Goal: Information Seeking & Learning: Understand process/instructions

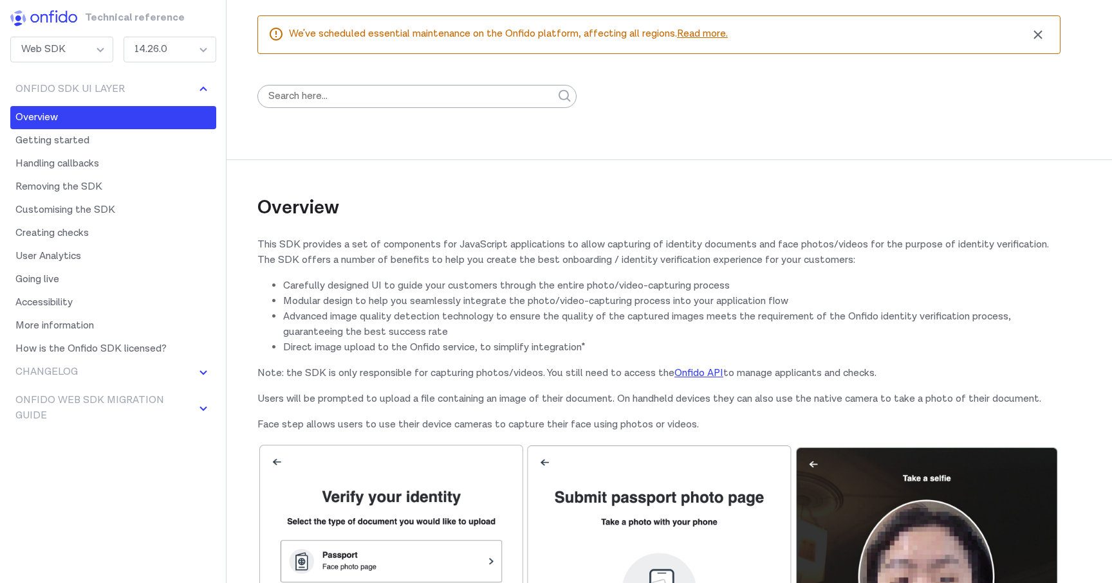
click at [168, 52] on div "14.26.0" at bounding box center [170, 50] width 93 height 26
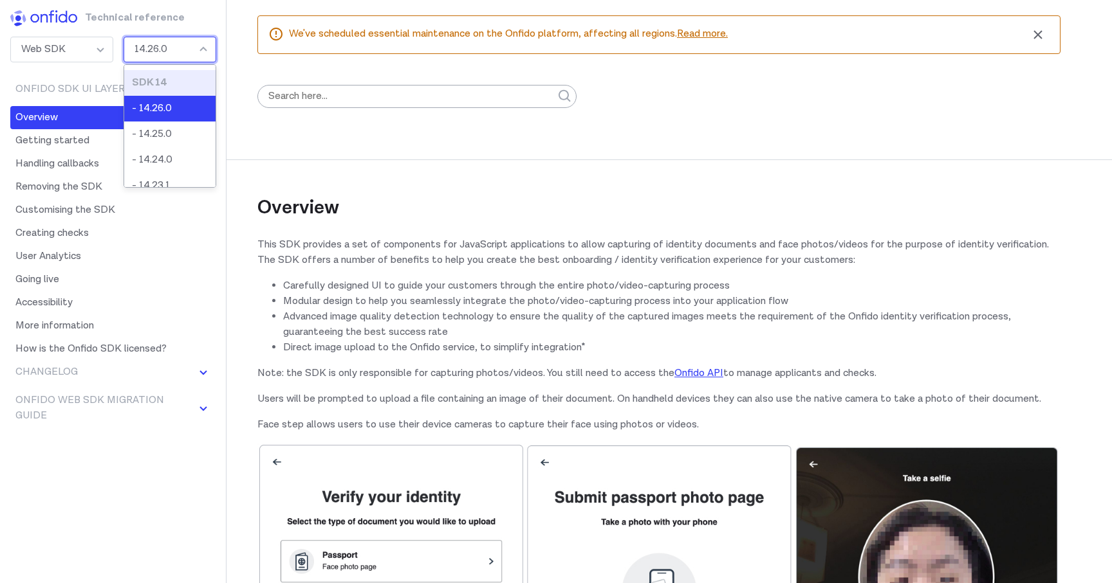
click at [161, 82] on div "SDK 14" at bounding box center [170, 82] width 76 height 15
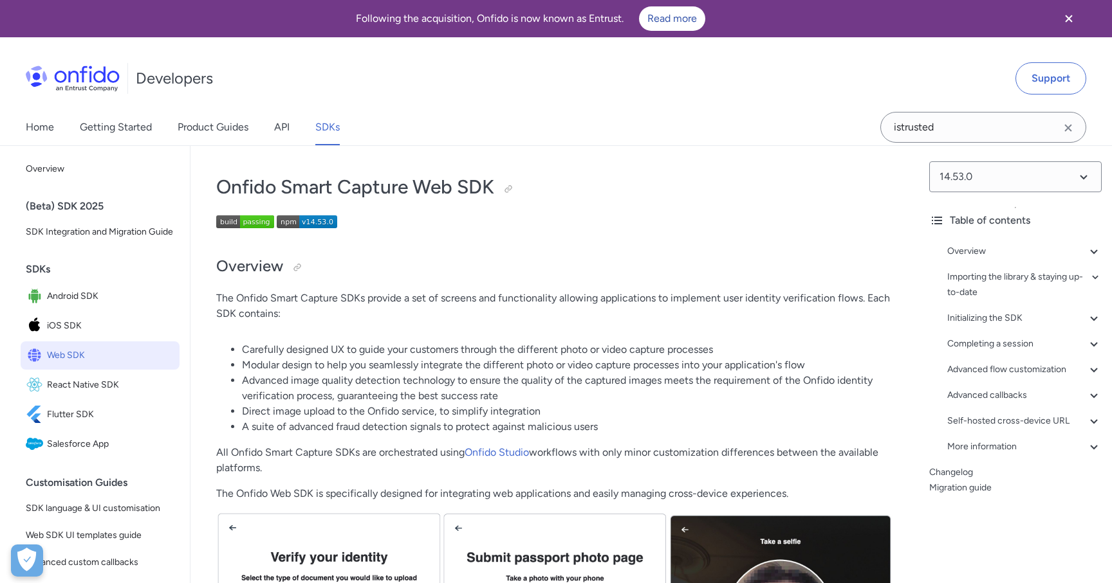
click at [107, 76] on img at bounding box center [73, 79] width 94 height 26
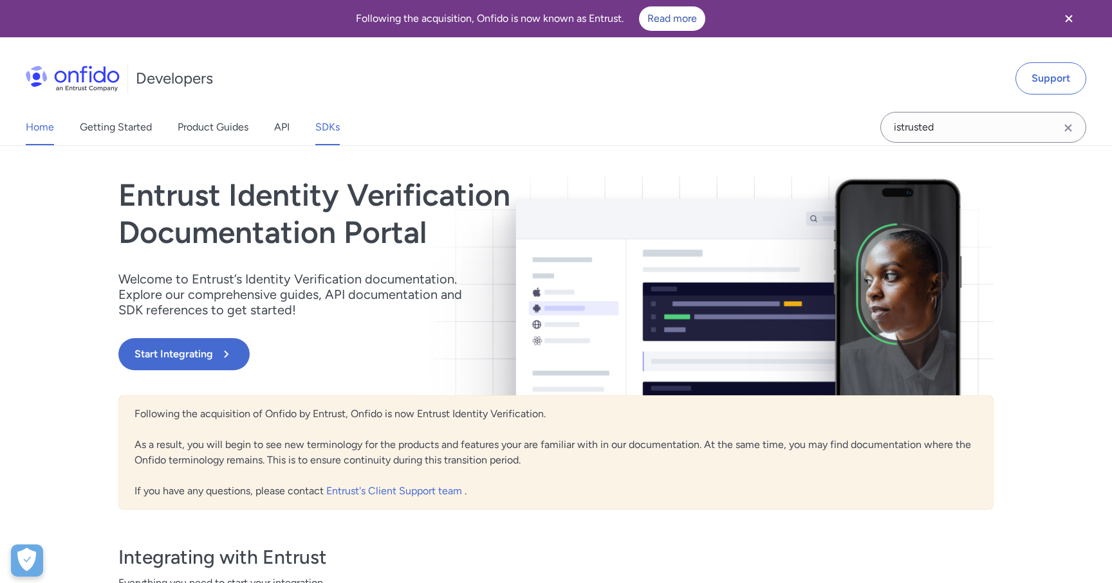
click at [324, 129] on link "SDKs" at bounding box center [327, 127] width 24 height 36
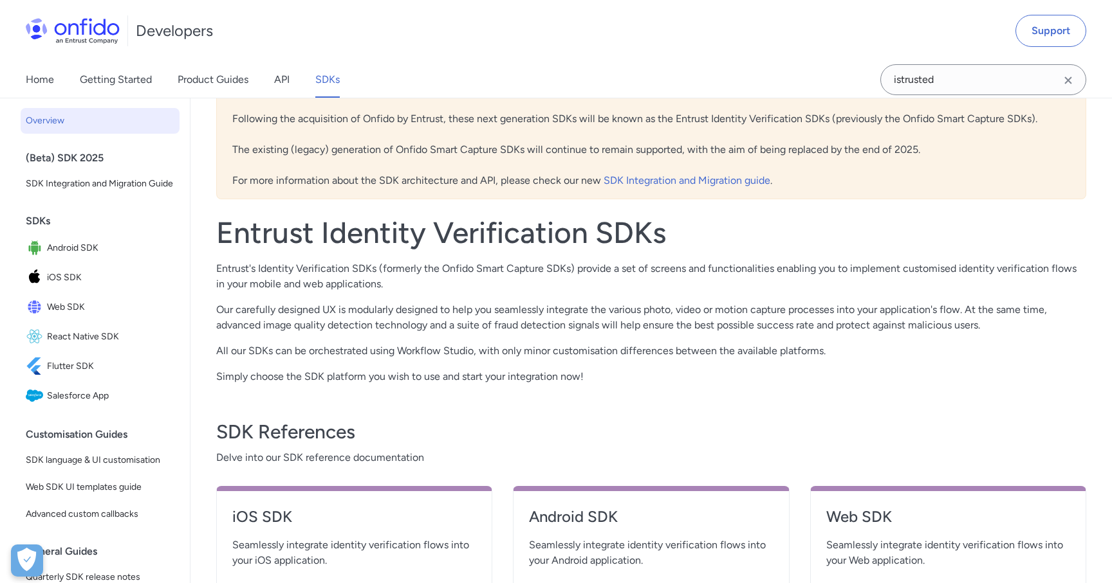
scroll to position [150, 0]
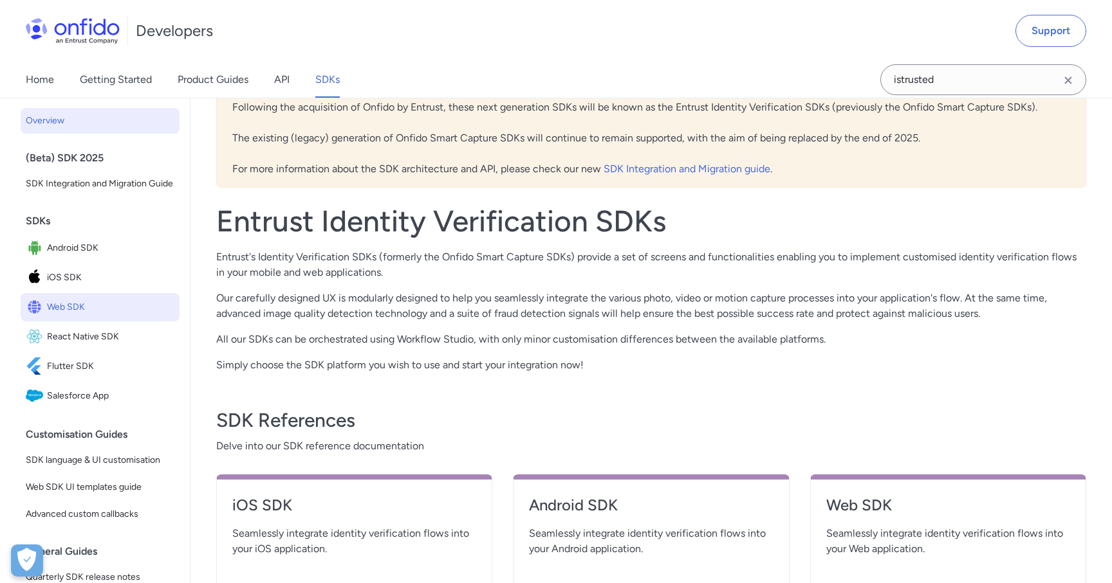
click at [104, 313] on span "Web SDK" at bounding box center [110, 307] width 127 height 18
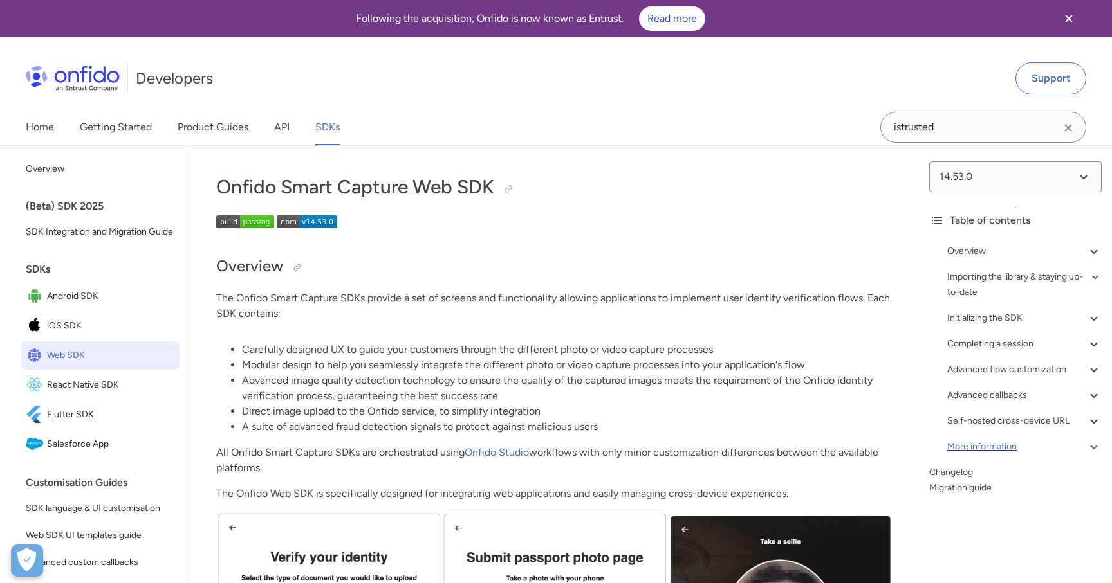
click at [993, 444] on div "More information" at bounding box center [1024, 446] width 154 height 15
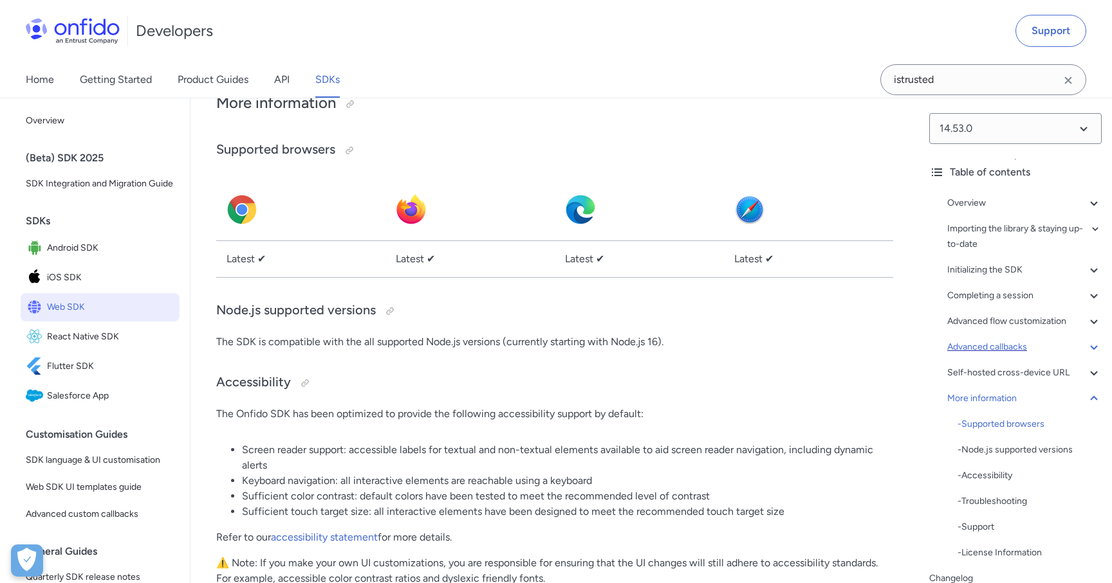
click at [1014, 347] on div "Advanced callbacks" at bounding box center [1024, 347] width 154 height 15
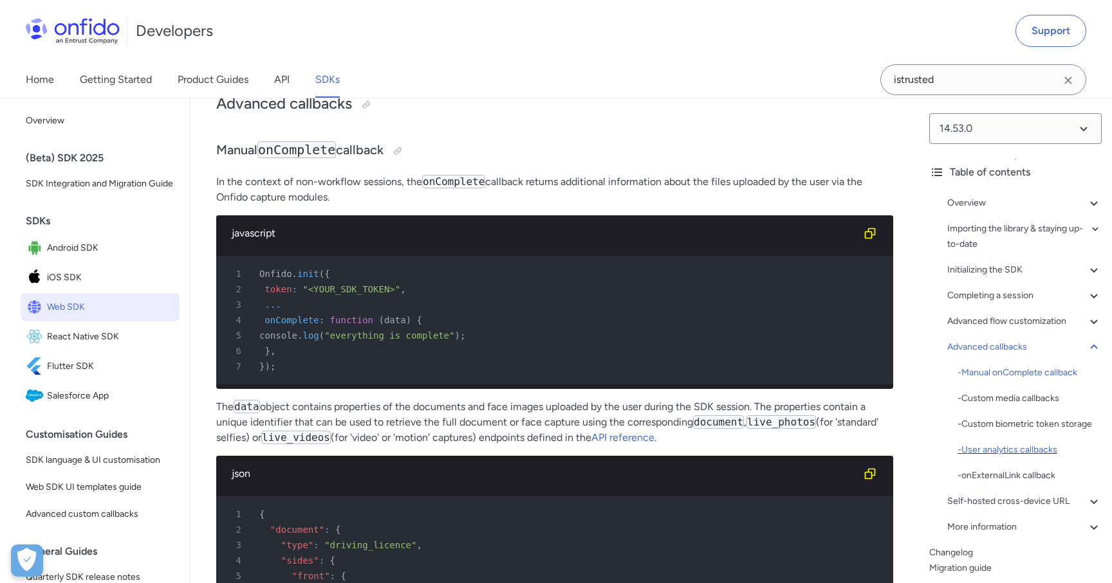
click at [1013, 456] on div "- User analytics callbacks" at bounding box center [1029, 450] width 144 height 15
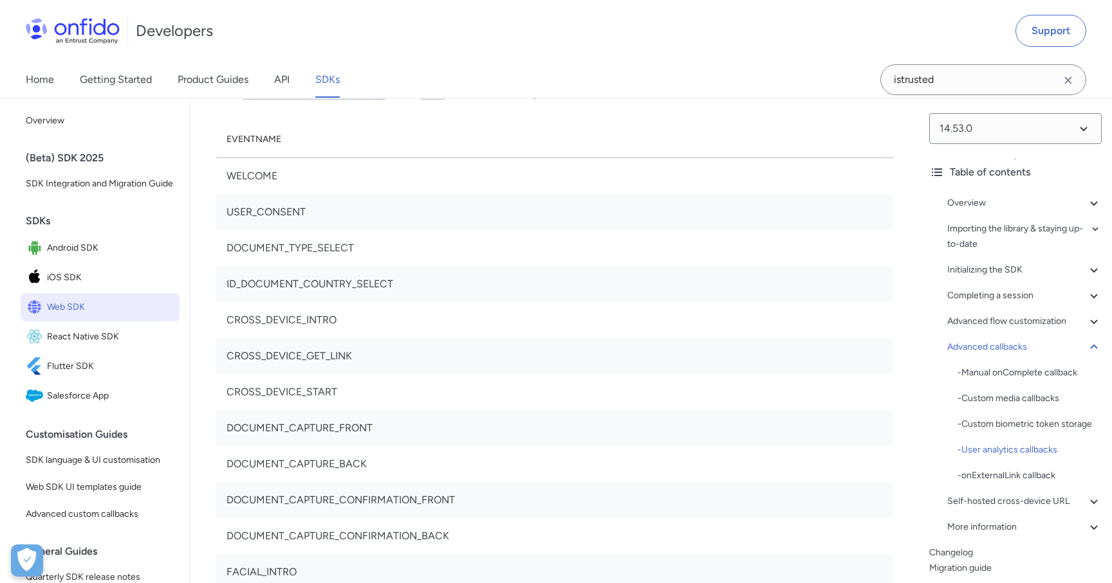
scroll to position [30002, 0]
click at [345, 267] on td "DOCUMENT_TYPE_SELECT" at bounding box center [554, 249] width 677 height 36
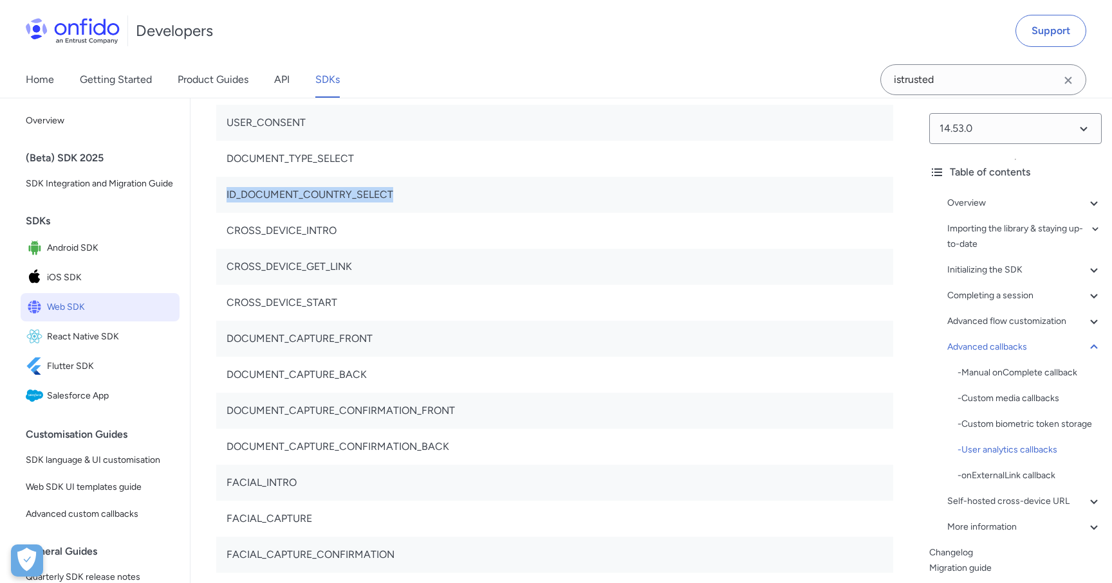
scroll to position [30091, 0]
click at [302, 178] on td "DOCUMENT_TYPE_SELECT" at bounding box center [554, 160] width 677 height 36
copy td "DOCUMENT_TYPE_SELECT"
click at [597, 466] on td "DOCUMENT_CAPTURE_CONFIRMATION_BACK" at bounding box center [554, 448] width 677 height 36
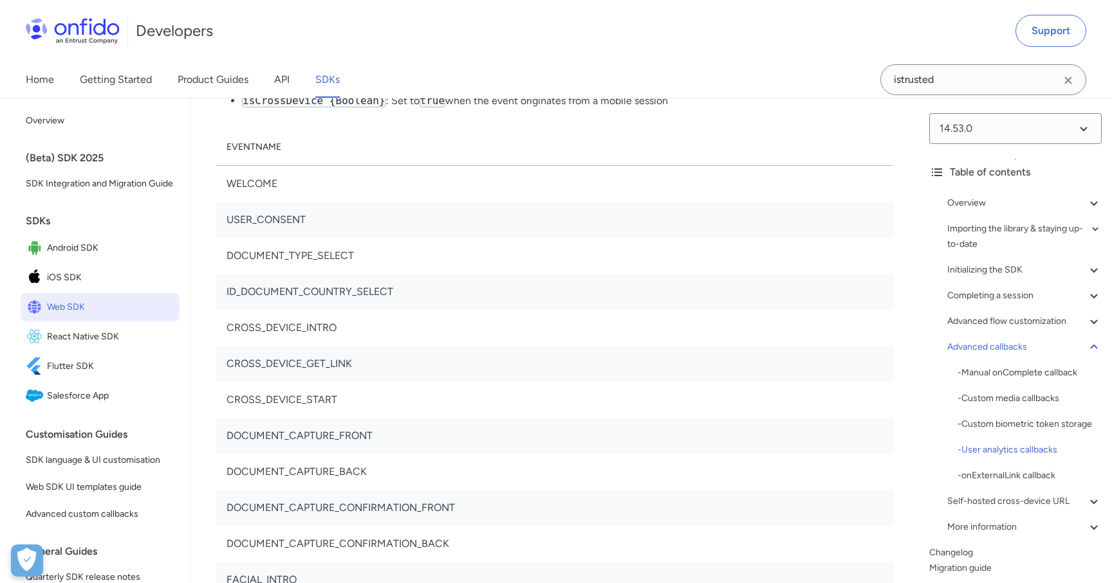
scroll to position [29992, 0]
click at [302, 277] on td "DOCUMENT_TYPE_SELECT" at bounding box center [554, 259] width 677 height 36
copy td "DOCUMENT_TYPE_SELECT"
click at [315, 277] on td "DOCUMENT_TYPE_SELECT" at bounding box center [554, 259] width 677 height 36
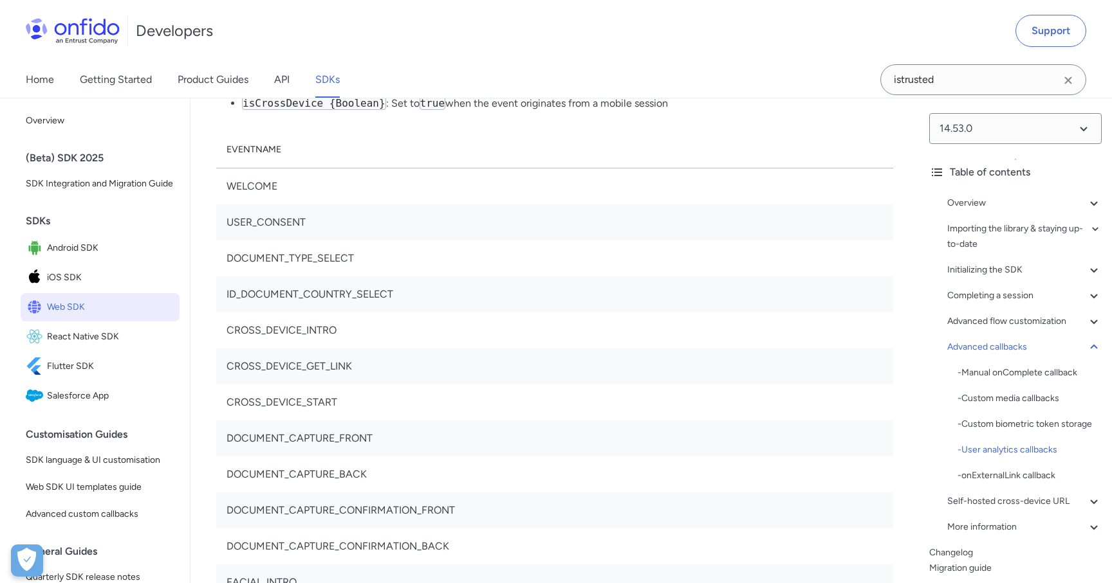
click at [317, 313] on td "ID_DOCUMENT_COUNTRY_SELECT" at bounding box center [554, 295] width 677 height 36
copy td "ID_DOCUMENT_COUNTRY_SELECT"
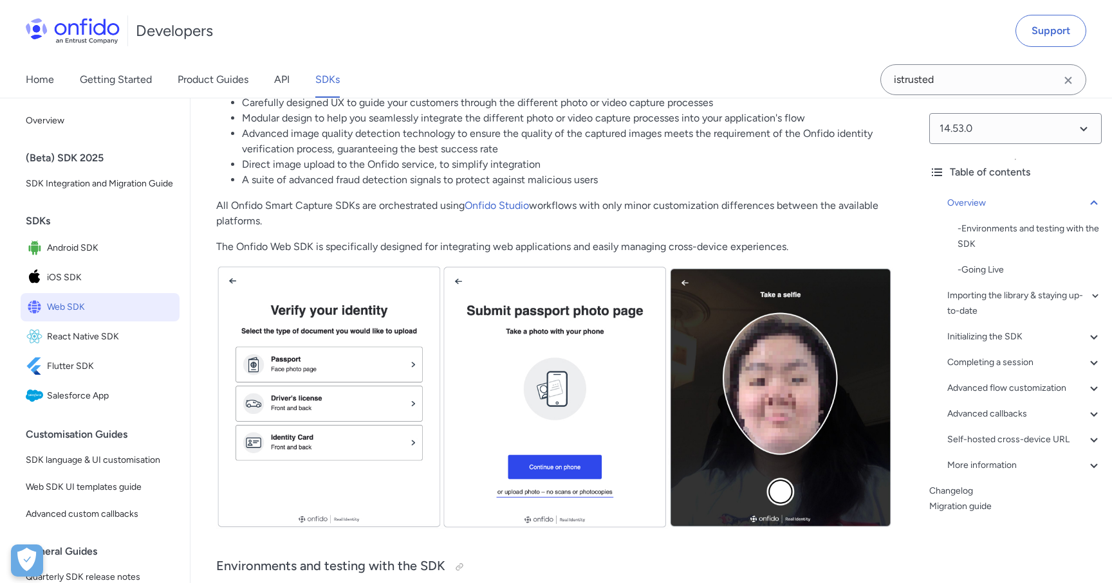
click at [1002, 379] on div "Overview - Environments and testing with the SDK - Going Live Importing the lib…" at bounding box center [1015, 336] width 172 height 293
click at [1009, 423] on div "Overview - Environments and testing with the SDK - Going Live Importing the lib…" at bounding box center [1015, 336] width 172 height 293
click at [1011, 412] on div "Advanced callbacks" at bounding box center [1024, 414] width 154 height 15
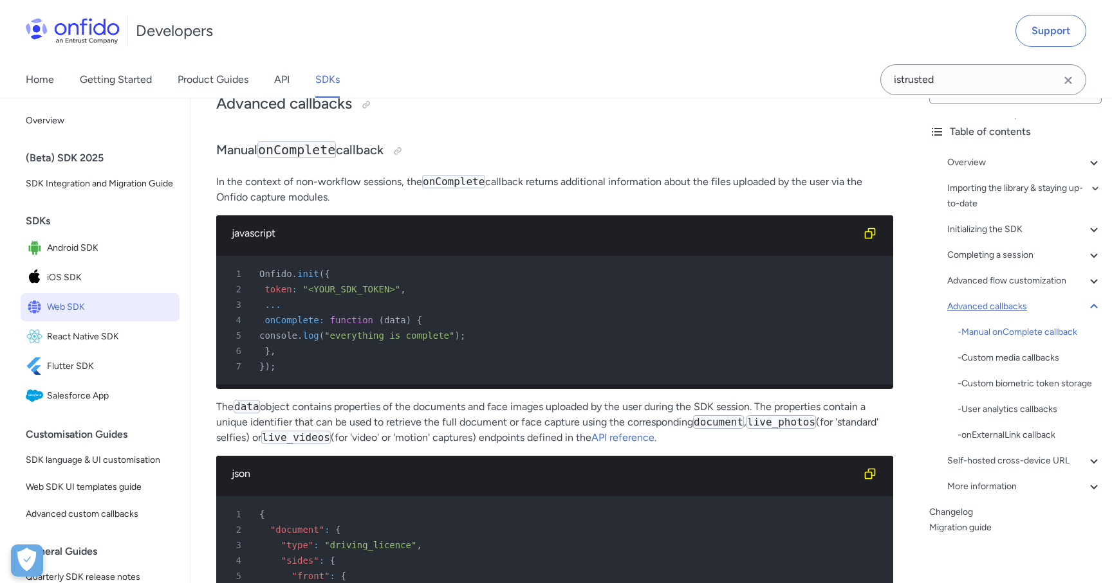
scroll to position [42, 0]
click at [1012, 461] on div "Self-hosted cross-device URL" at bounding box center [1024, 459] width 154 height 15
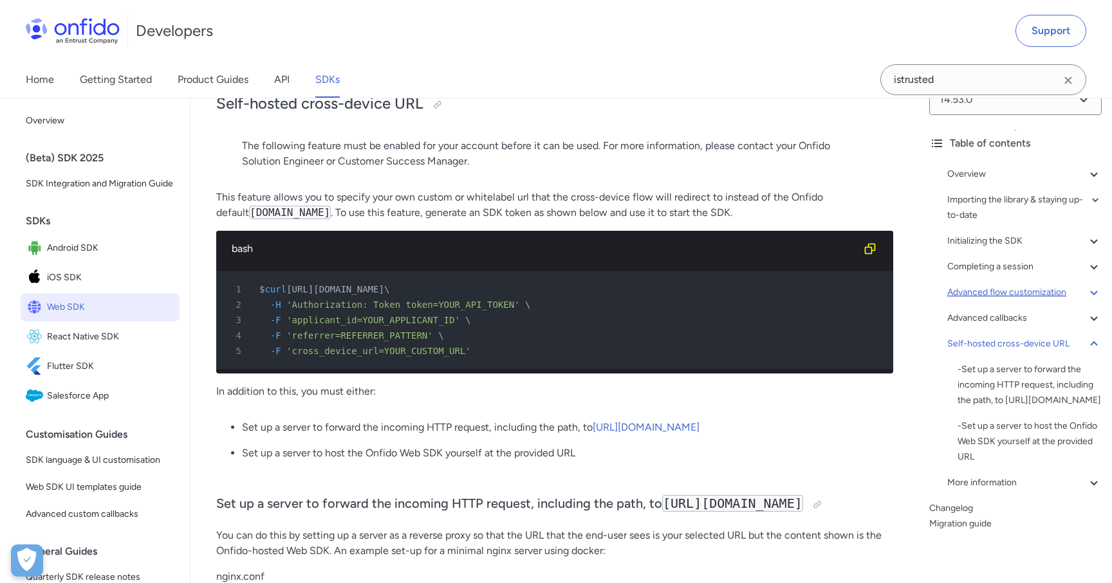
click at [997, 297] on div "Advanced flow customization" at bounding box center [1024, 292] width 154 height 15
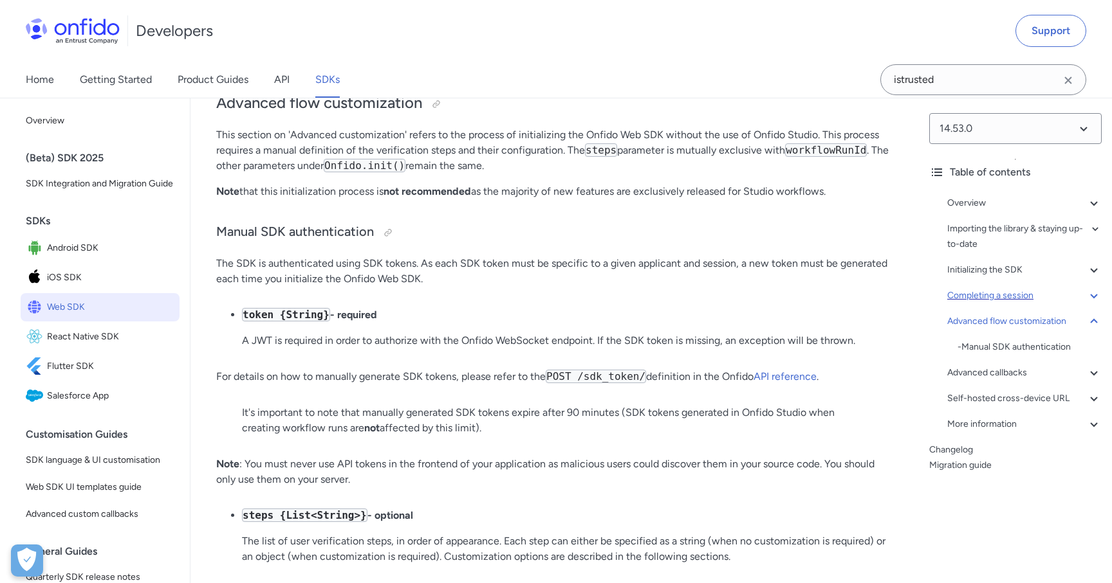
click at [993, 293] on div "Completing a session" at bounding box center [1024, 295] width 154 height 15
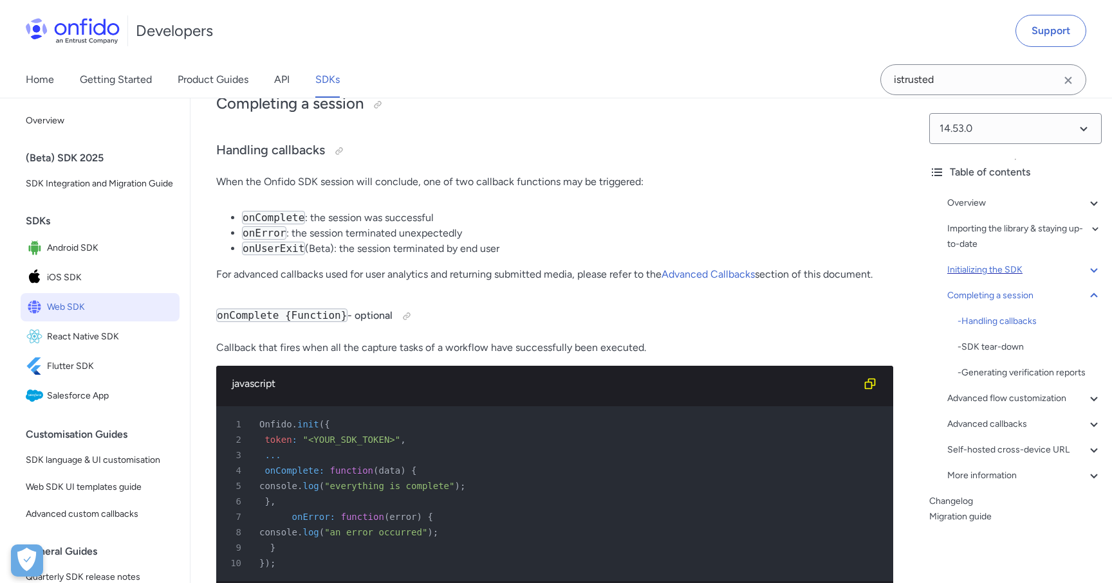
click at [996, 266] on div "Initializing the SDK" at bounding box center [1024, 269] width 154 height 15
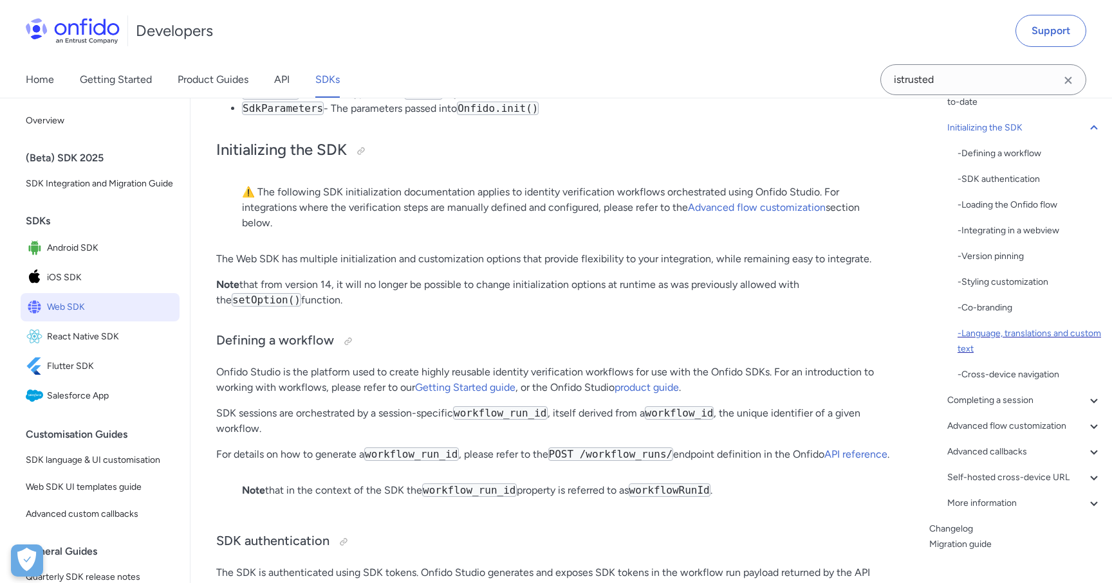
scroll to position [156, 0]
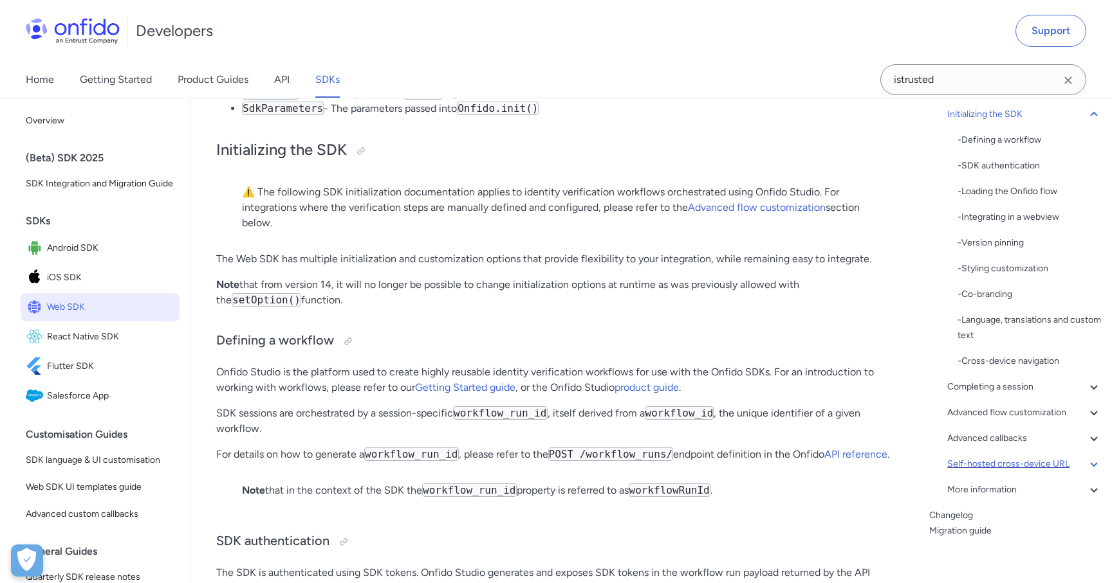
click at [998, 459] on div "Self-hosted cross-device URL" at bounding box center [1024, 464] width 154 height 15
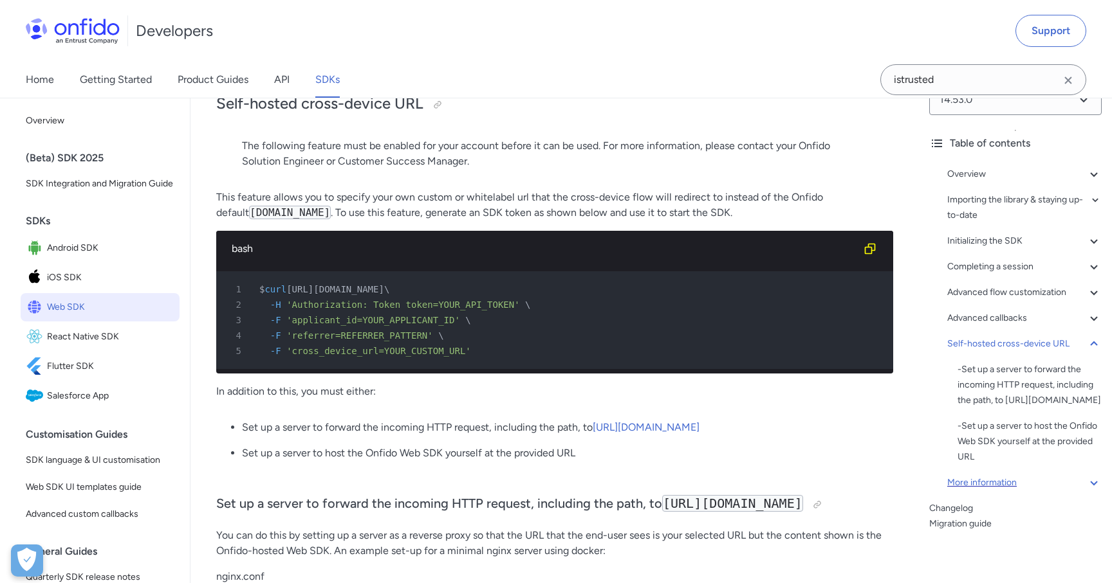
click at [1001, 478] on div "More information" at bounding box center [1024, 482] width 154 height 15
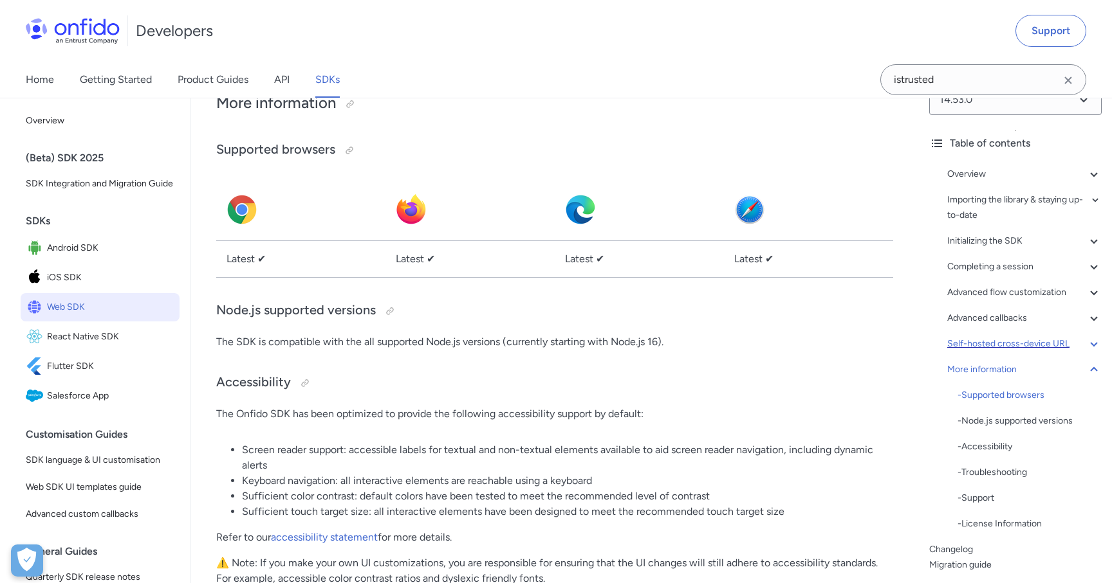
click at [1012, 343] on div "Self-hosted cross-device URL" at bounding box center [1024, 343] width 154 height 15
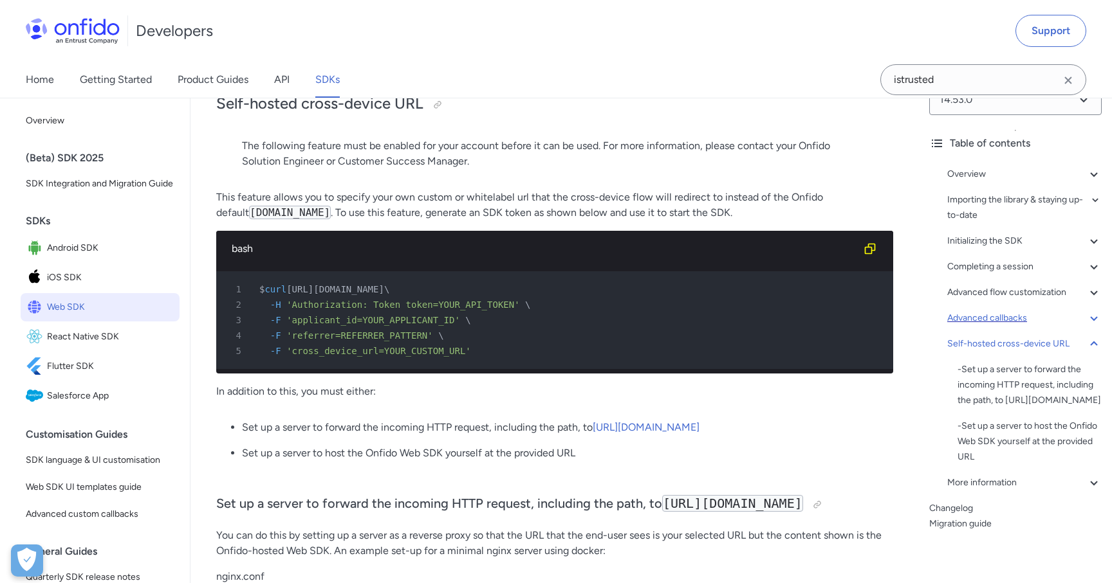
click at [1012, 316] on div "Advanced callbacks" at bounding box center [1024, 318] width 154 height 15
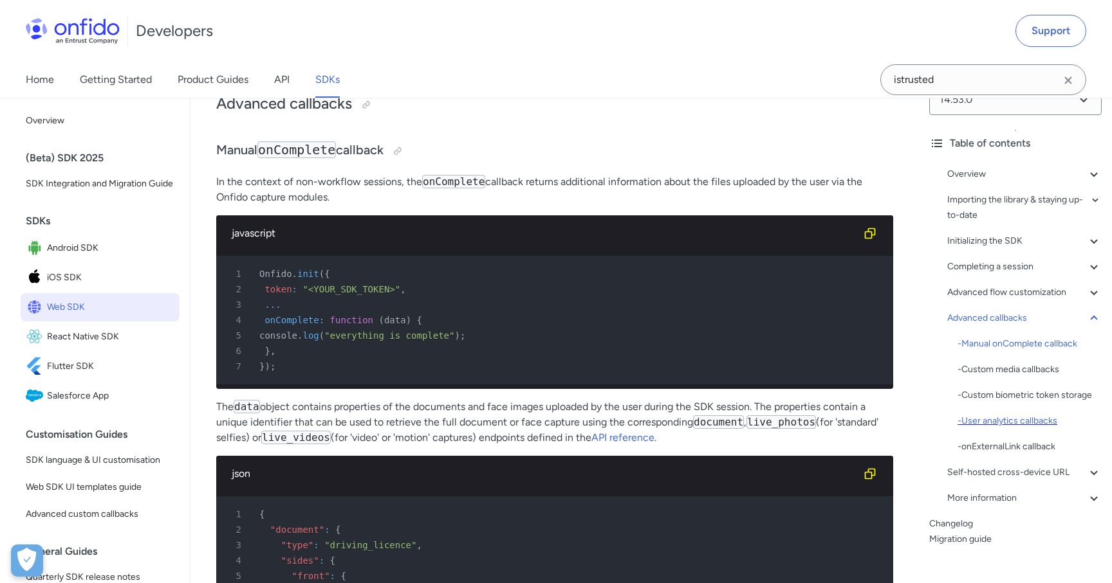
click at [1011, 424] on div "- User analytics callbacks" at bounding box center [1029, 421] width 144 height 15
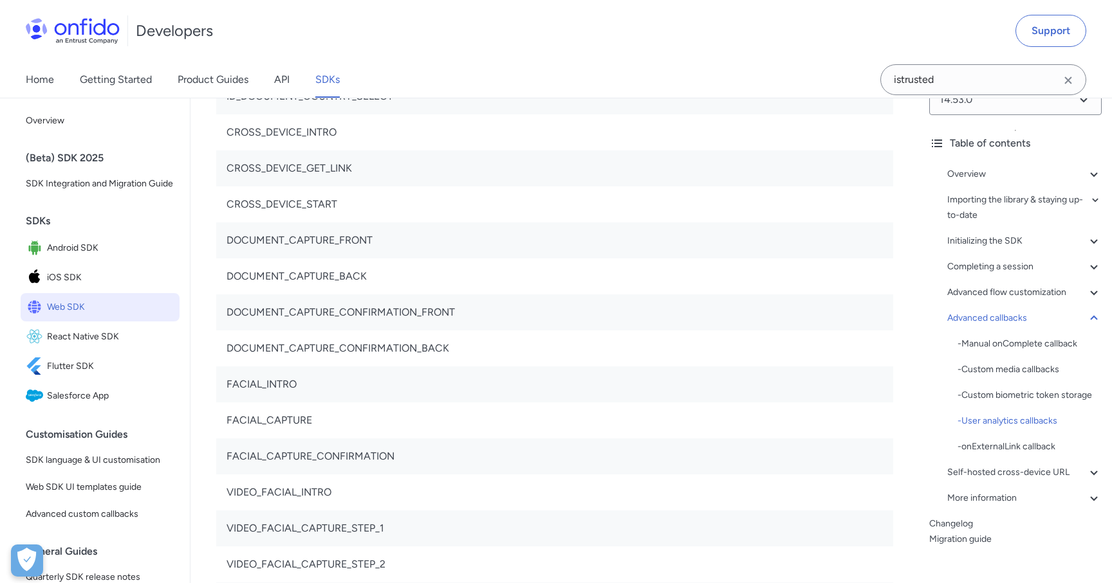
scroll to position [30162, 0]
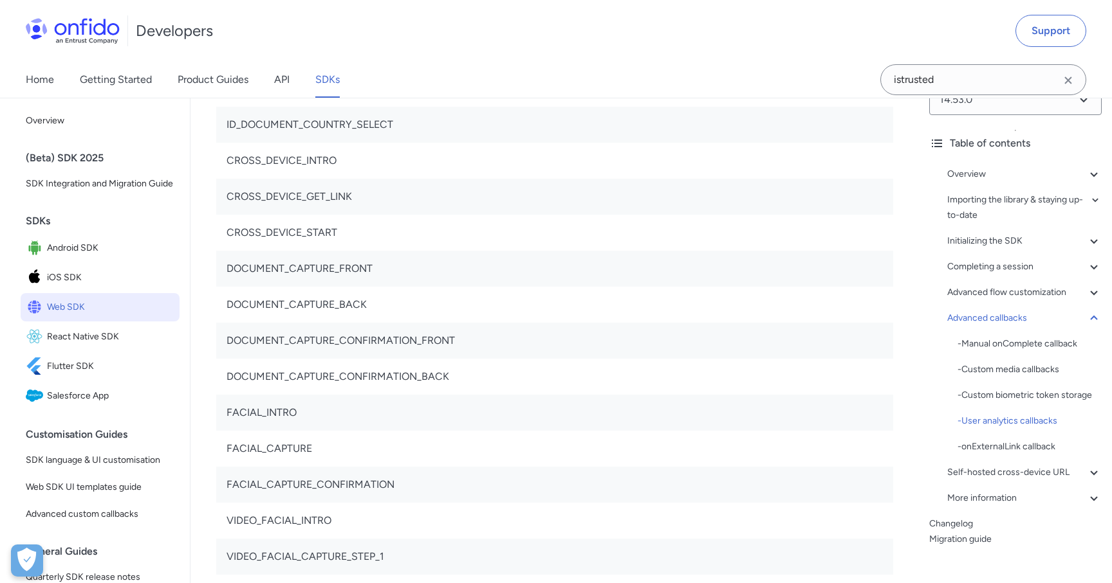
click at [399, 395] on td "DOCUMENT_CAPTURE_CONFIRMATION_BACK" at bounding box center [554, 377] width 677 height 36
copy td "DOCUMENT_CAPTURE_CONFIRMATION_BACK"
